Goal: Information Seeking & Learning: Learn about a topic

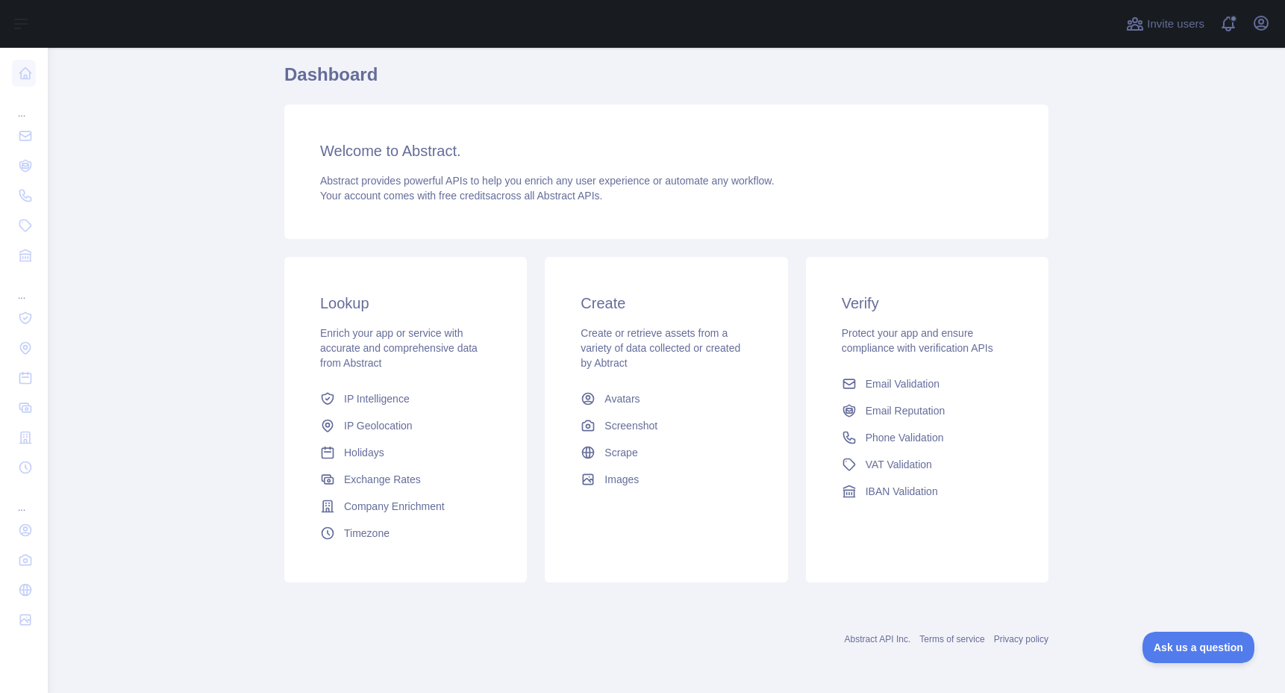
scroll to position [108, 0]
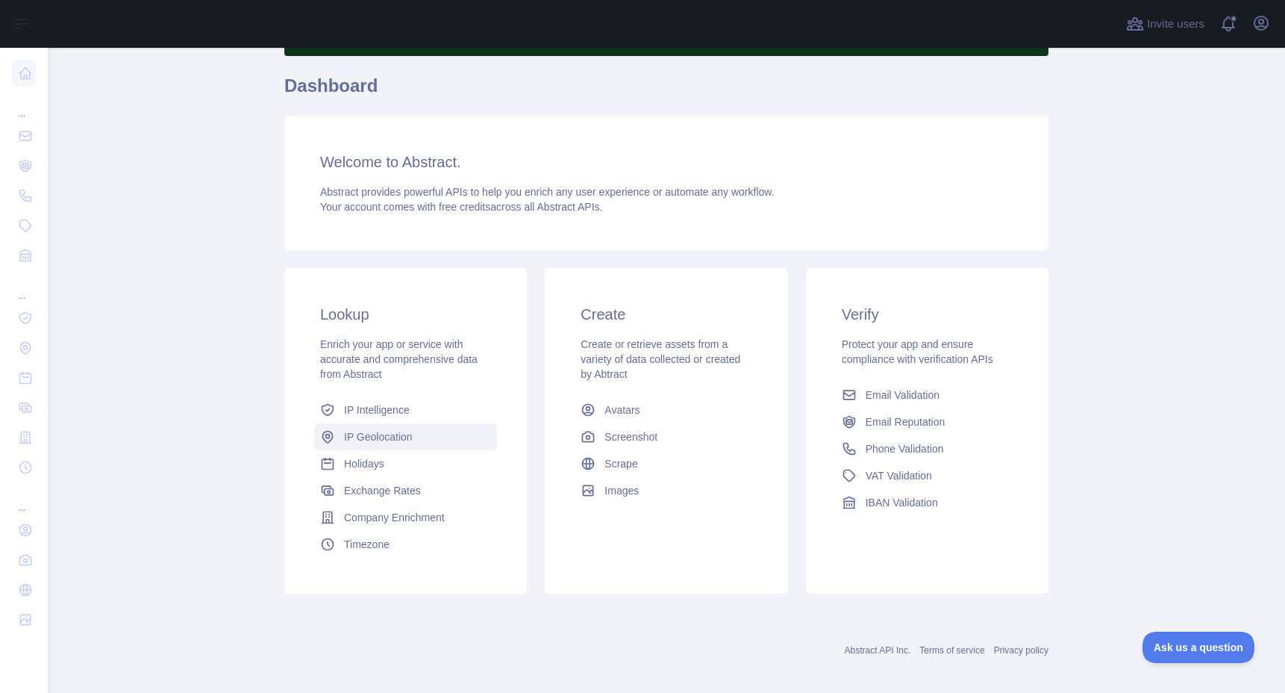
click at [377, 437] on span "IP Geolocation" at bounding box center [378, 436] width 69 height 15
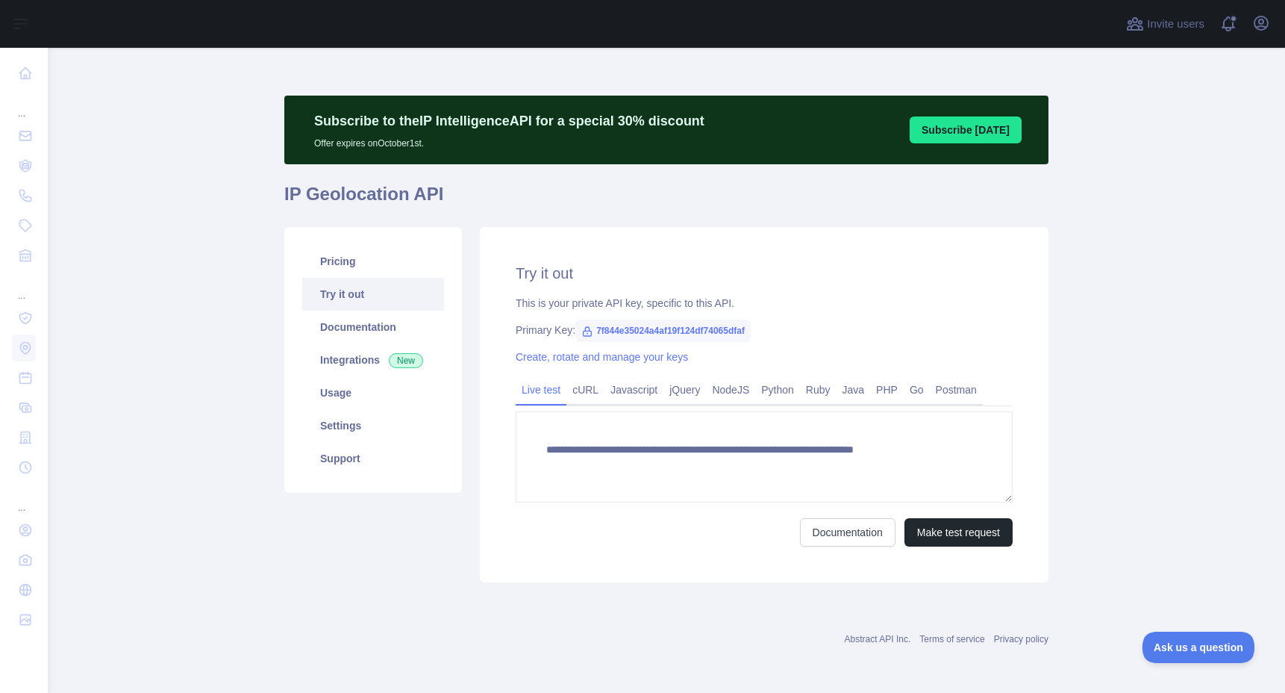
type textarea "**********"
click at [1264, 27] on icon "button" at bounding box center [1261, 23] width 18 height 18
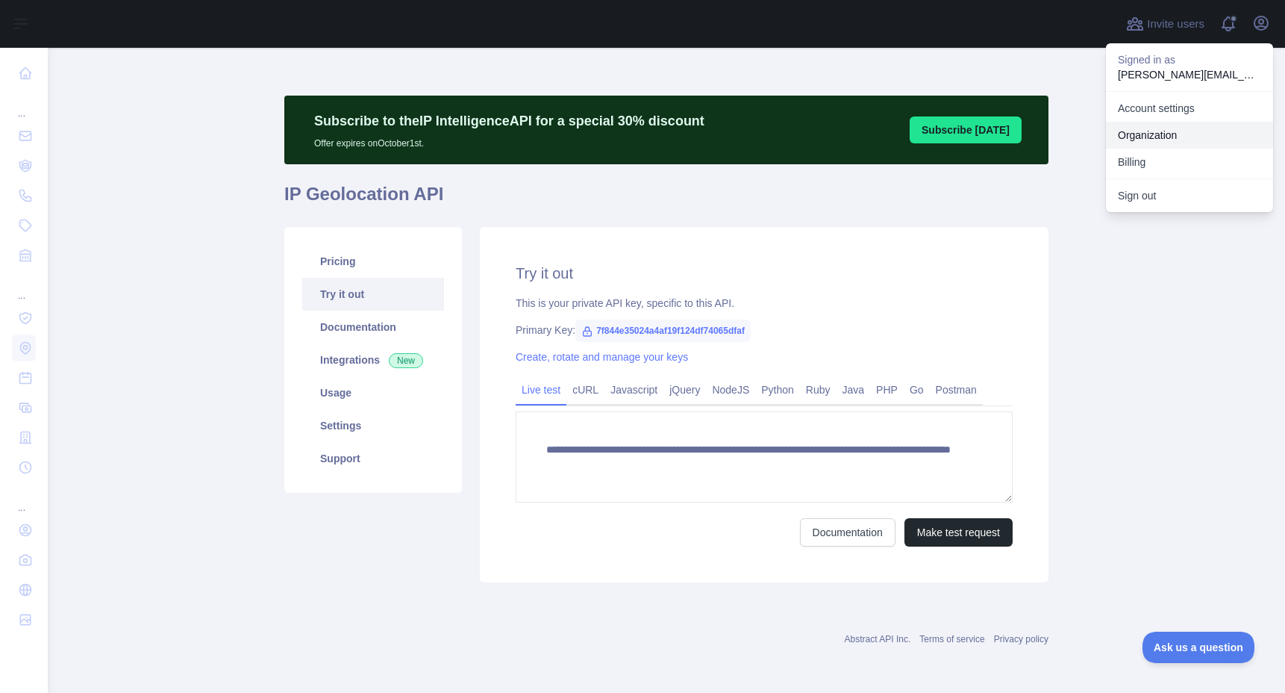
click at [1164, 142] on link "Organization" at bounding box center [1189, 135] width 167 height 27
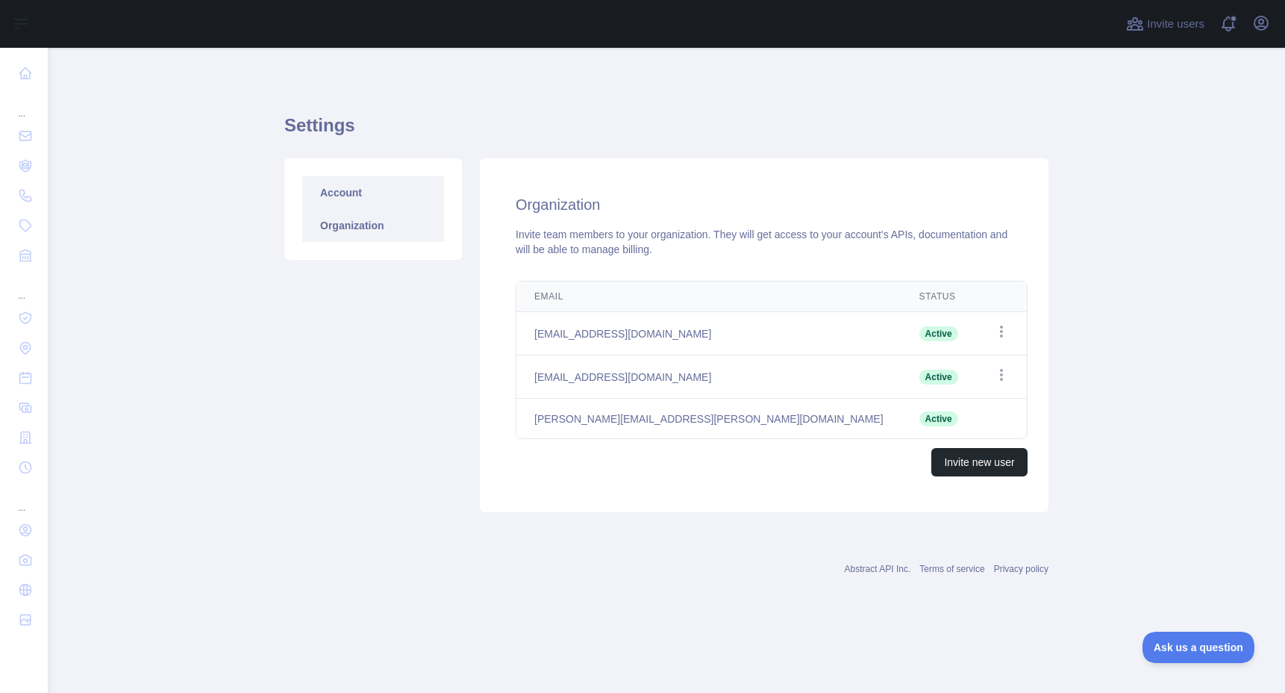
click at [345, 181] on link "Account" at bounding box center [373, 192] width 142 height 33
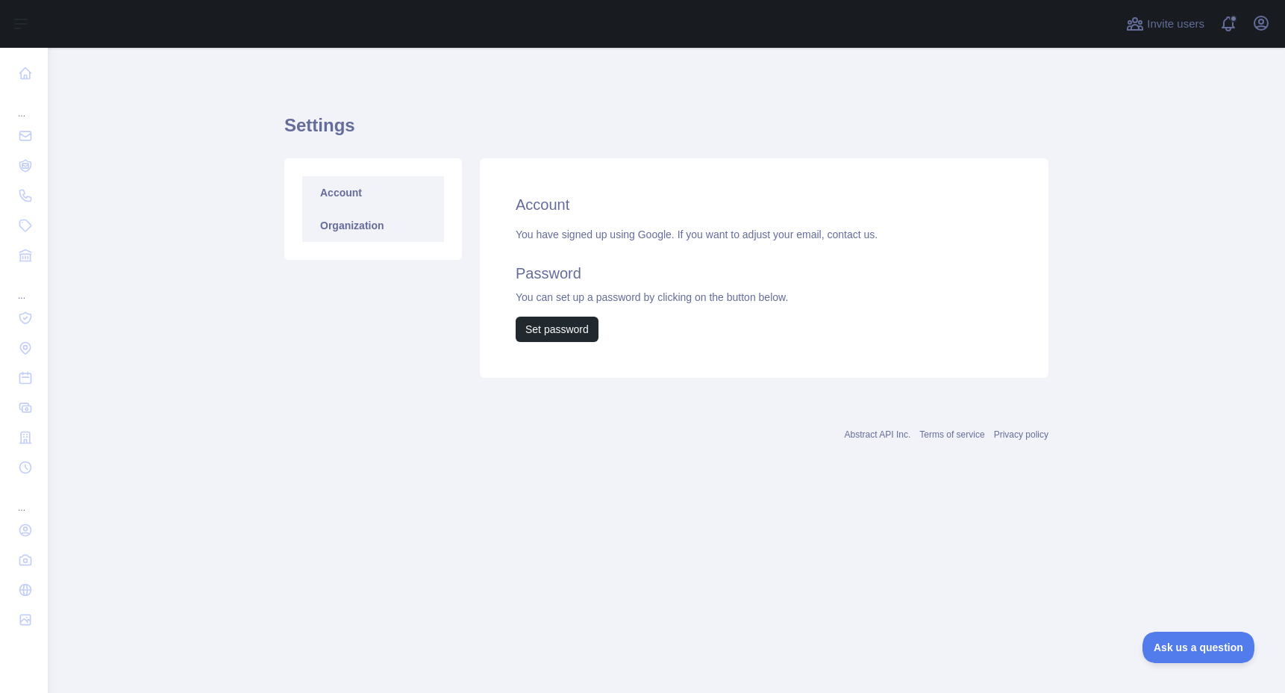
click at [345, 222] on link "Organization" at bounding box center [373, 225] width 142 height 33
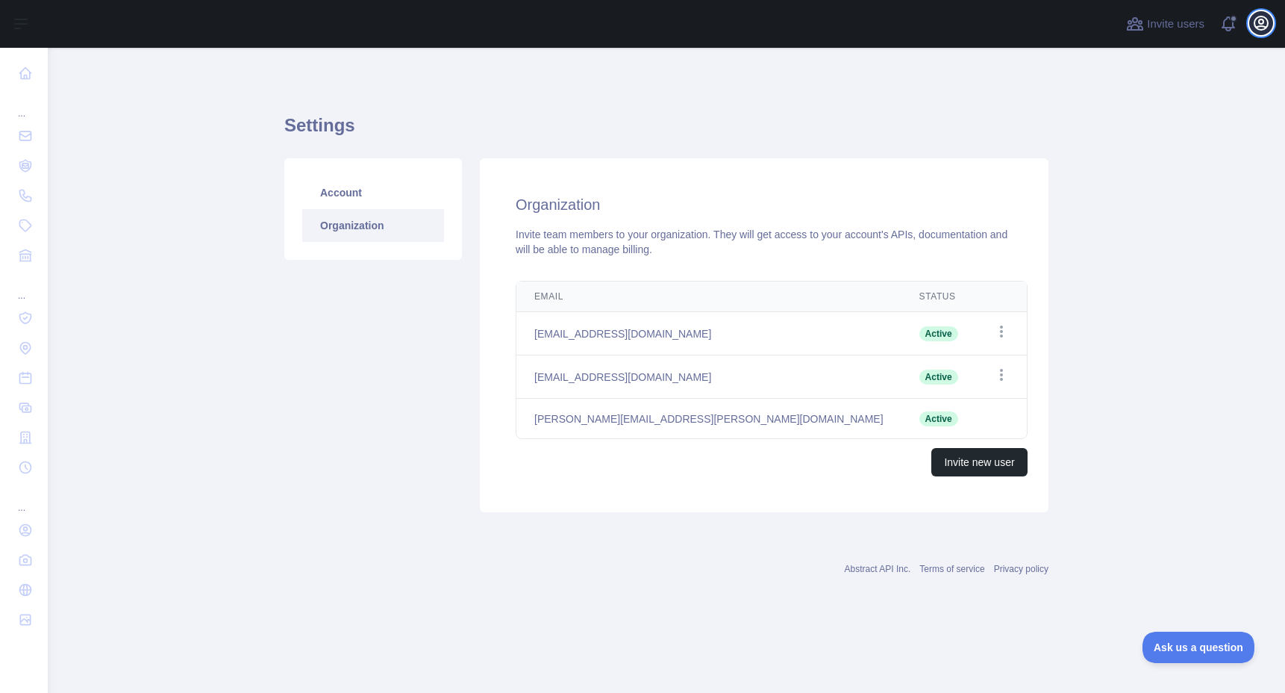
click at [1264, 26] on icon "button" at bounding box center [1261, 22] width 13 height 13
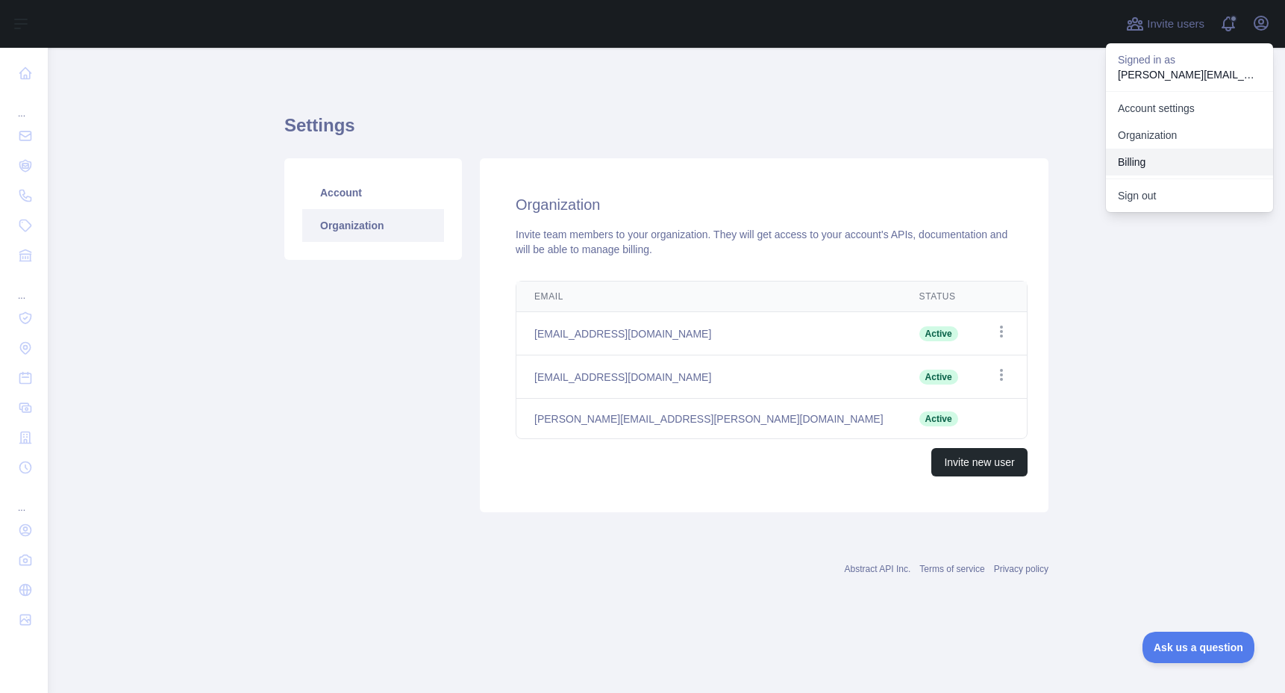
click at [1144, 157] on button "Billing" at bounding box center [1189, 162] width 167 height 27
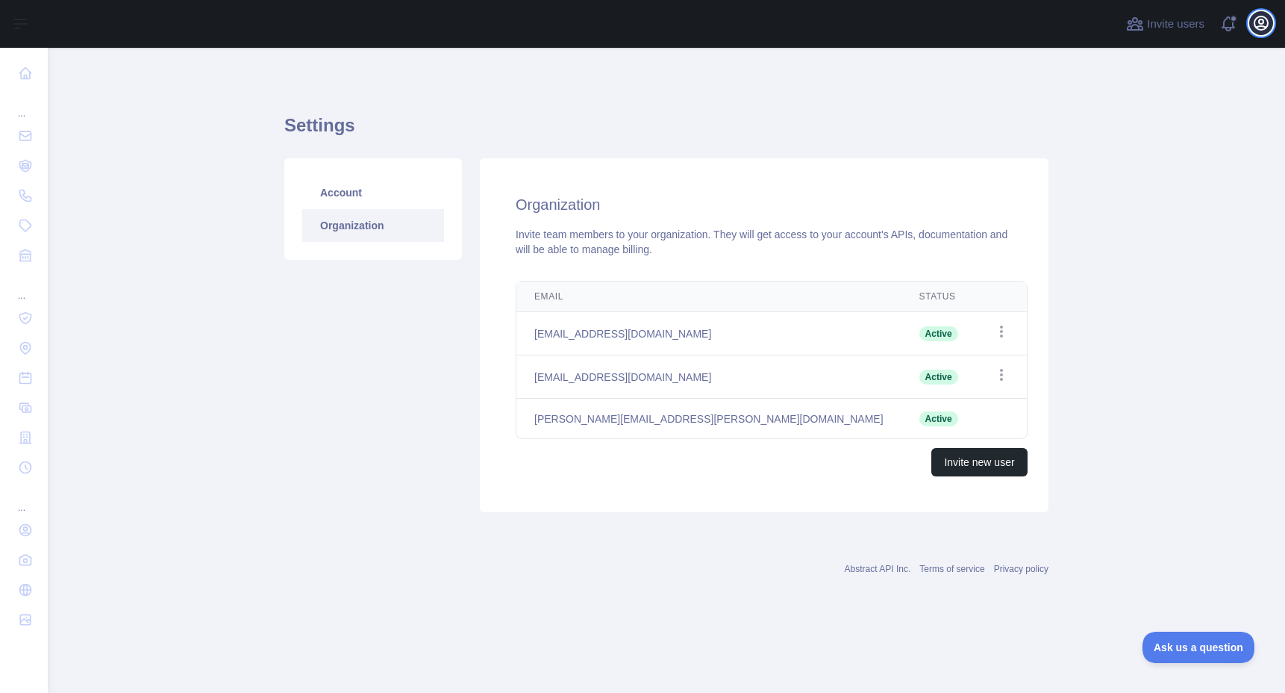
click at [1262, 28] on icon "button" at bounding box center [1261, 23] width 18 height 18
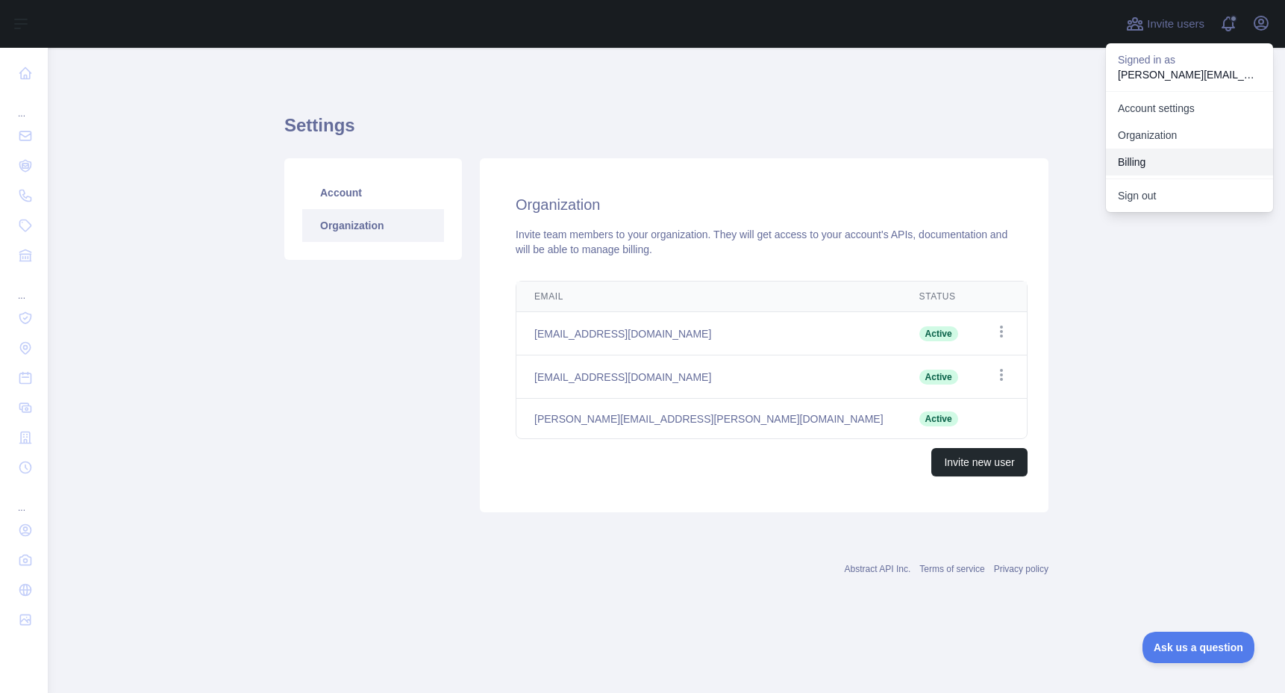
click at [1158, 163] on button "Billing" at bounding box center [1189, 162] width 167 height 27
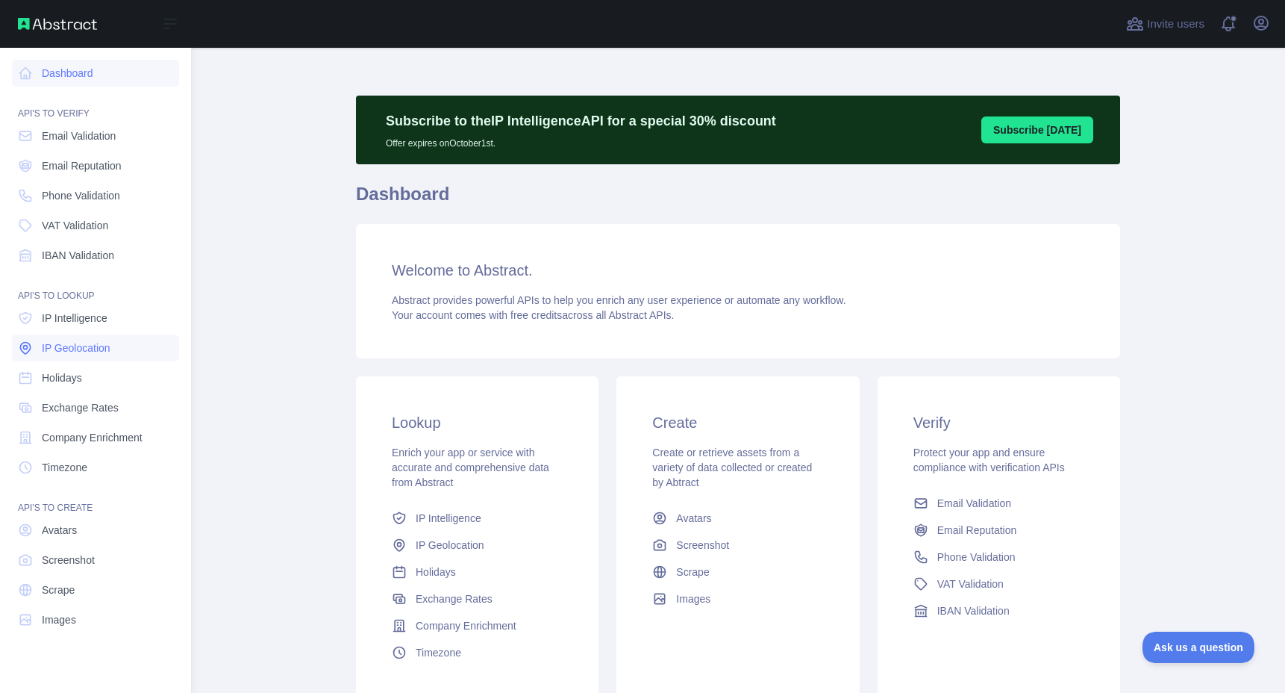
click at [72, 346] on span "IP Geolocation" at bounding box center [76, 347] width 69 height 15
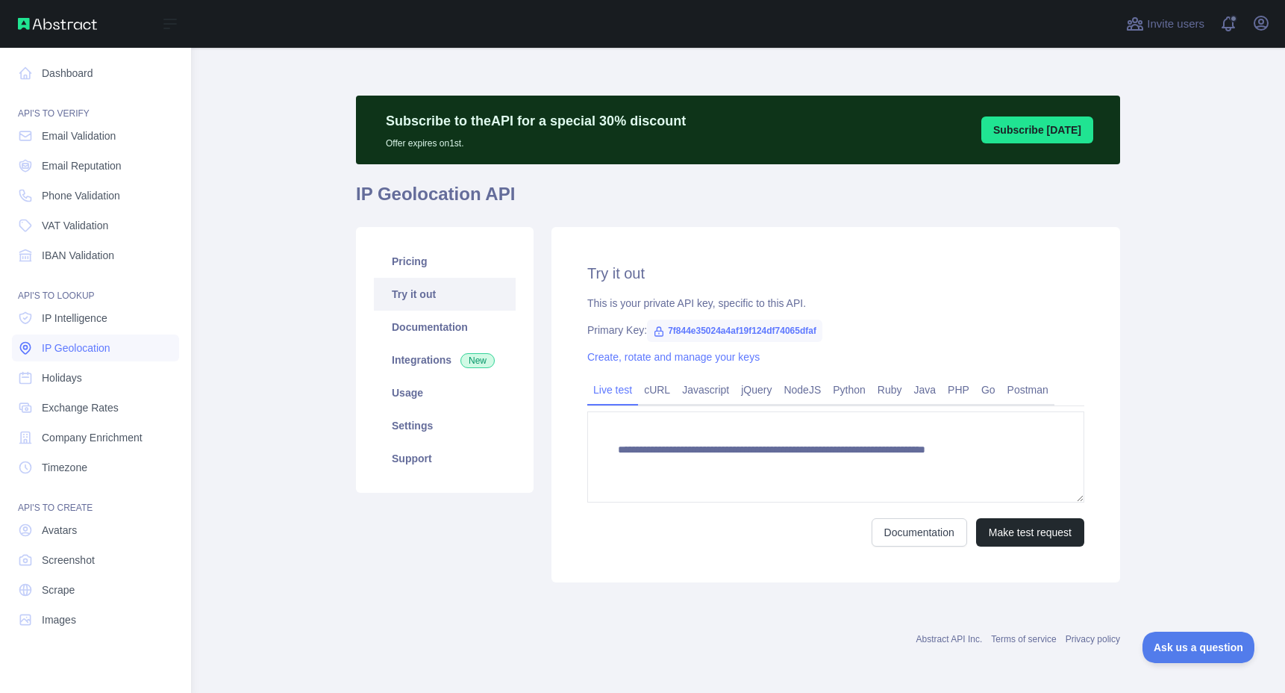
type textarea "**********"
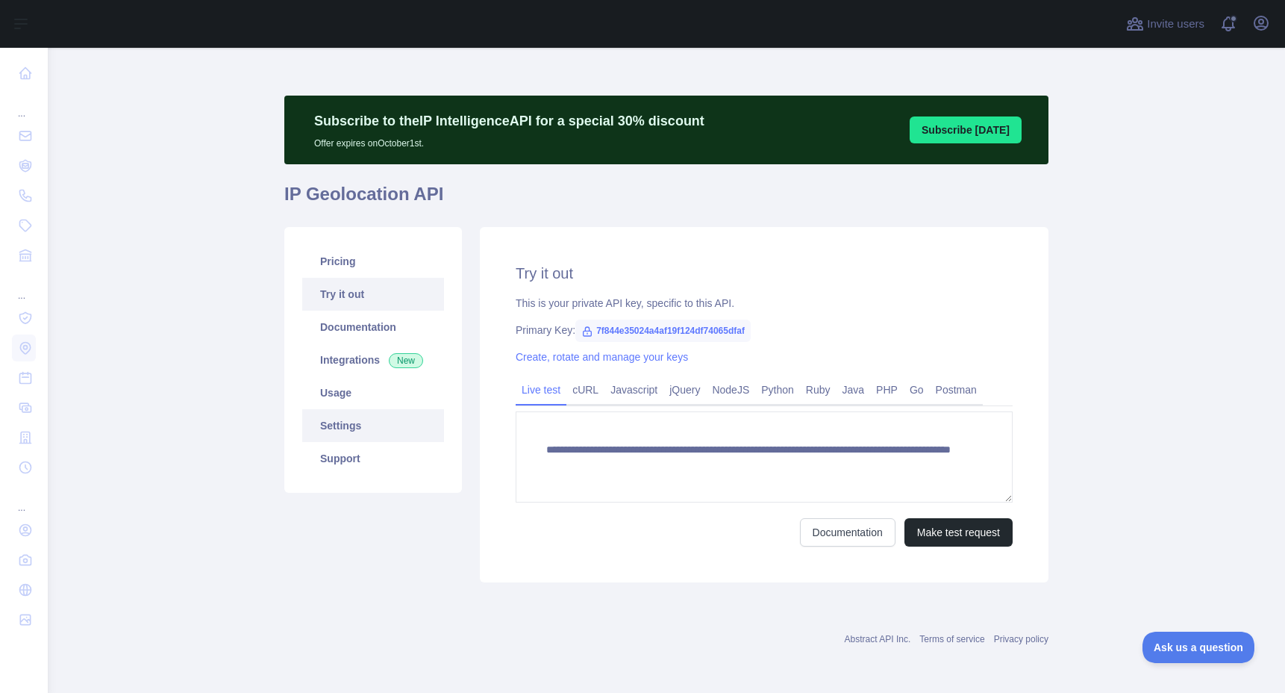
click at [362, 425] on link "Settings" at bounding box center [373, 425] width 142 height 33
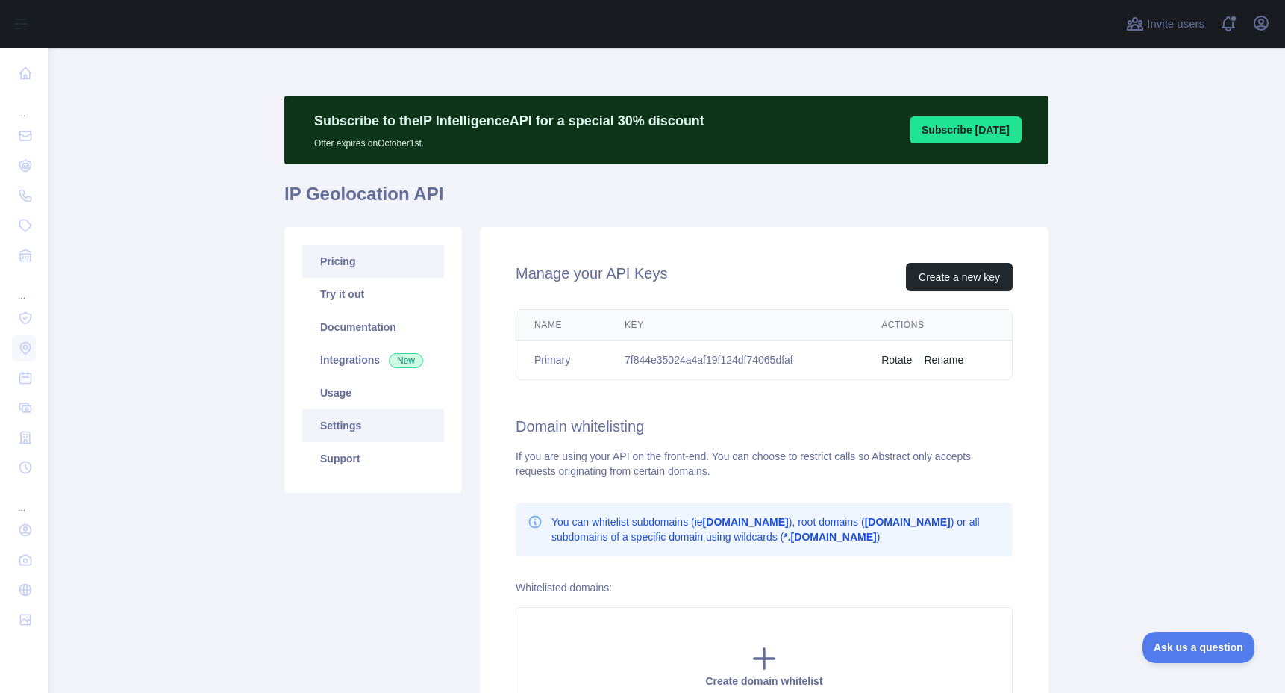
click at [379, 252] on link "Pricing" at bounding box center [373, 261] width 142 height 33
